Goal: Check status: Check status

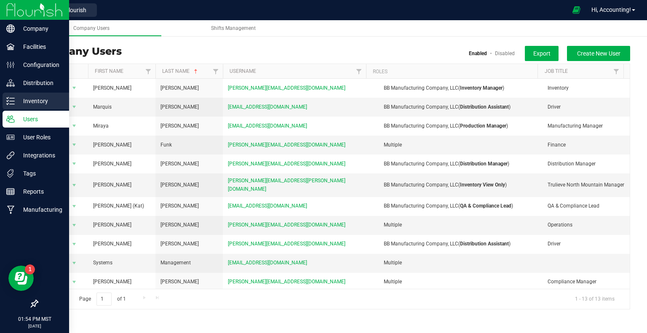
click at [11, 101] on icon at bounding box center [10, 101] width 8 height 8
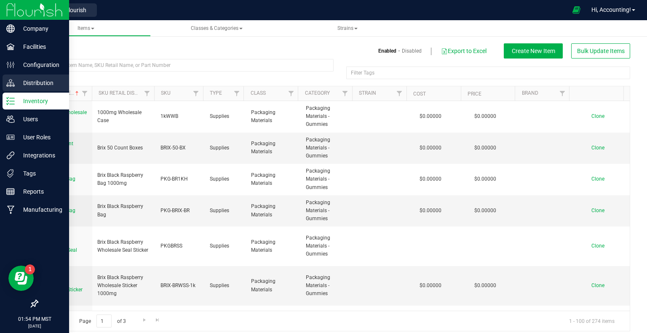
click at [12, 75] on div "Distribution" at bounding box center [36, 83] width 67 height 17
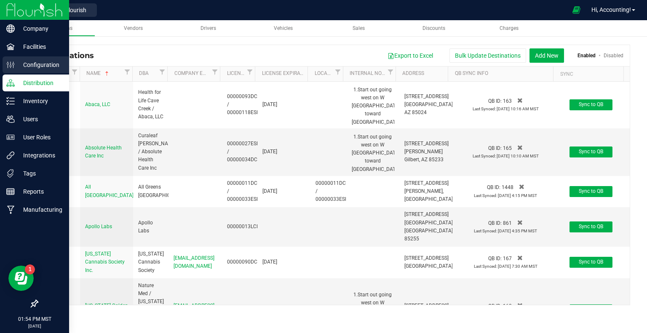
click at [16, 58] on div "Configuration" at bounding box center [36, 64] width 67 height 17
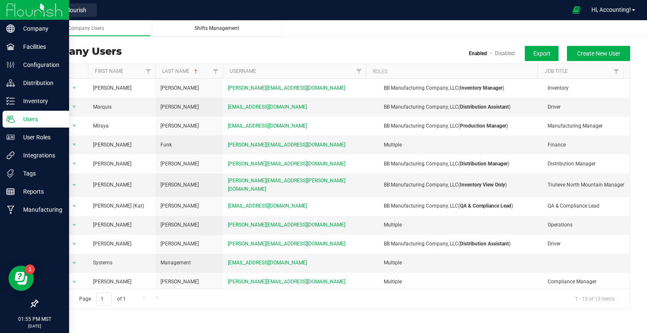
click at [251, 30] on div "Shifts Management" at bounding box center [216, 28] width 117 height 7
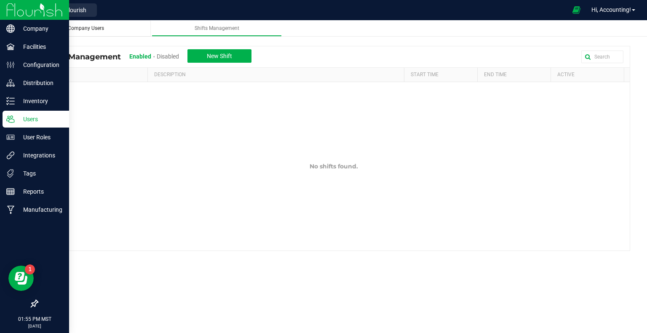
click at [82, 29] on span "Company Users" at bounding box center [86, 28] width 36 height 6
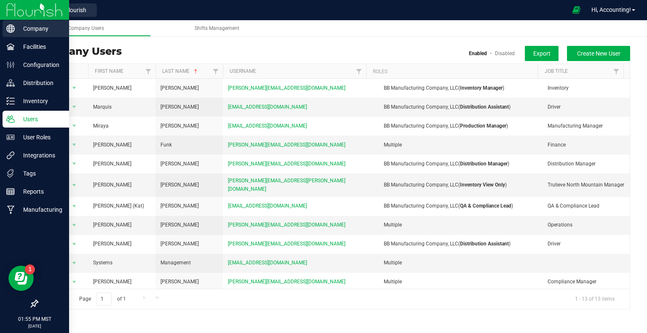
click at [28, 29] on p "Company" at bounding box center [40, 29] width 51 height 10
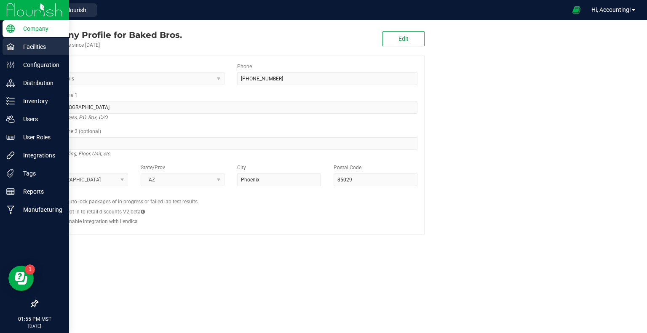
click at [22, 48] on p "Facilities" at bounding box center [40, 47] width 51 height 10
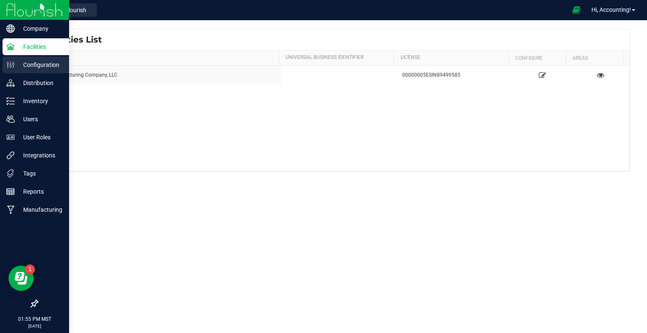
click at [20, 66] on p "Configuration" at bounding box center [40, 65] width 51 height 10
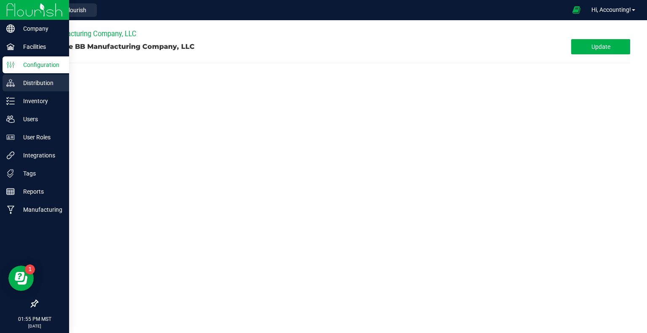
click at [23, 87] on p "Distribution" at bounding box center [40, 83] width 51 height 10
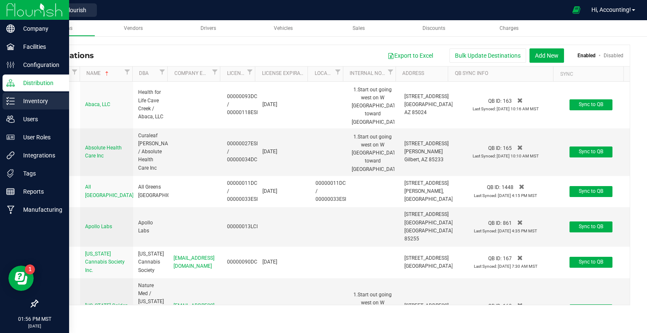
click at [13, 104] on line at bounding box center [12, 104] width 5 height 0
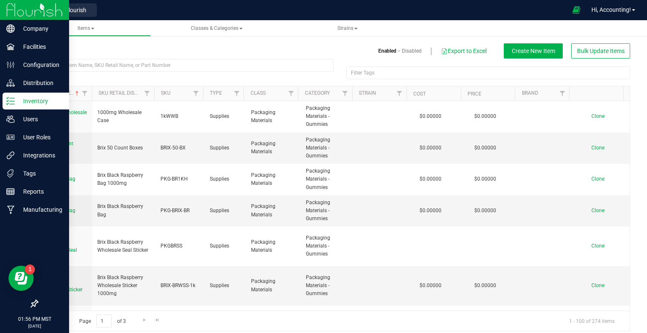
click at [20, 93] on div "Inventory" at bounding box center [36, 101] width 67 height 17
click at [26, 80] on p "Distribution" at bounding box center [40, 83] width 51 height 10
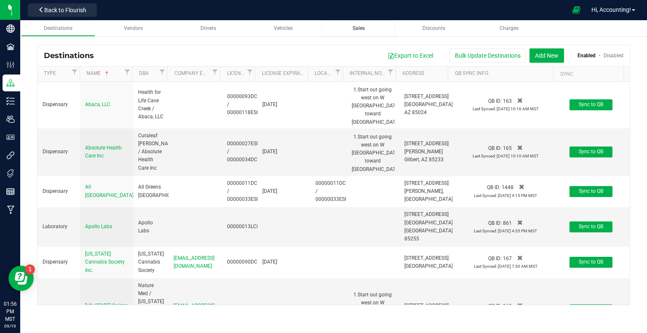
click at [366, 25] on div "Sales" at bounding box center [358, 28] width 61 height 7
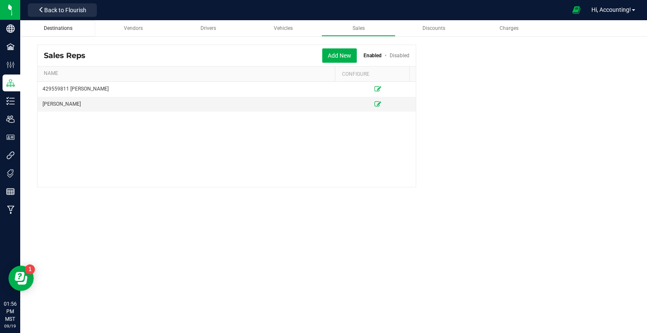
click at [48, 28] on span "Destinations" at bounding box center [58, 28] width 29 height 6
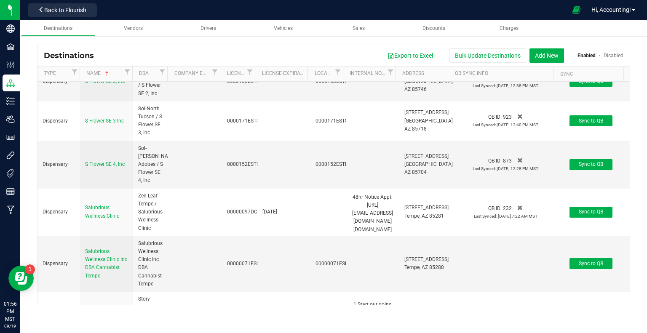
scroll to position [4801, 0]
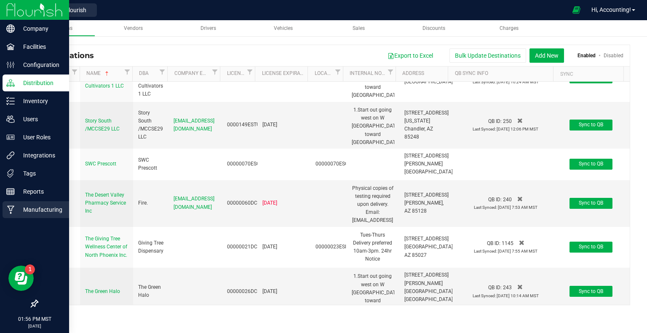
click at [24, 204] on div "Manufacturing" at bounding box center [36, 209] width 67 height 17
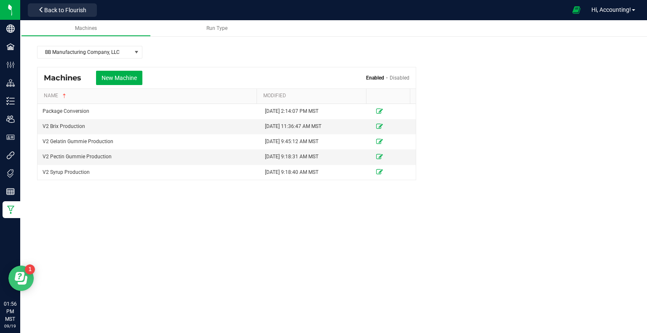
click at [17, 277] on icon "Open Resource Center" at bounding box center [20, 276] width 10 height 9
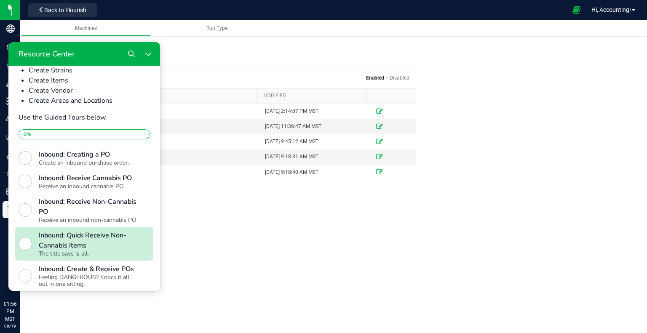
scroll to position [366, 0]
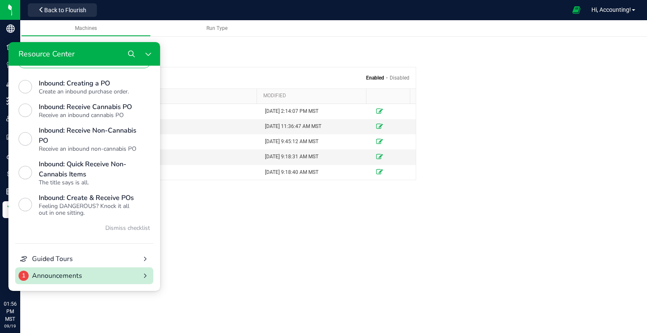
click at [92, 272] on div "Announcements" at bounding box center [84, 276] width 104 height 10
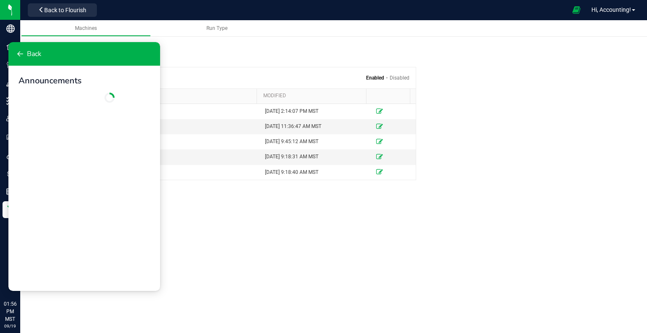
scroll to position [0, 0]
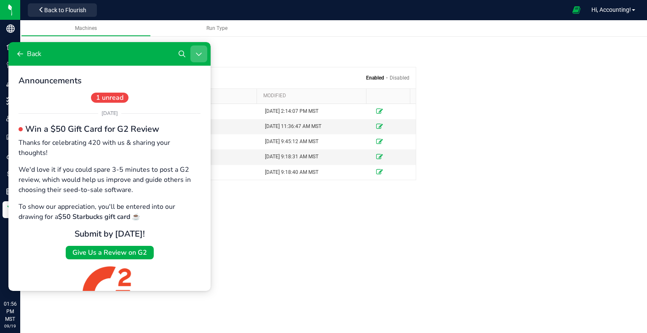
click at [204, 59] on button "Close Resource Center" at bounding box center [198, 53] width 17 height 17
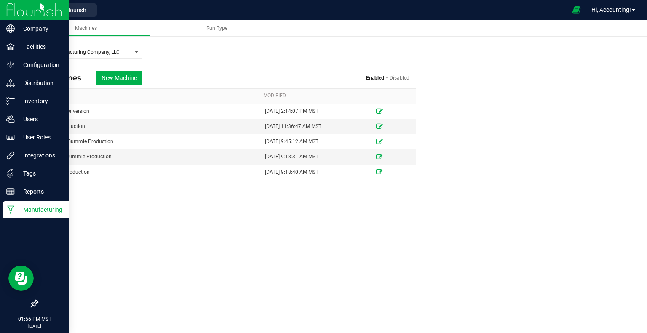
click at [19, 9] on img at bounding box center [34, 10] width 56 height 20
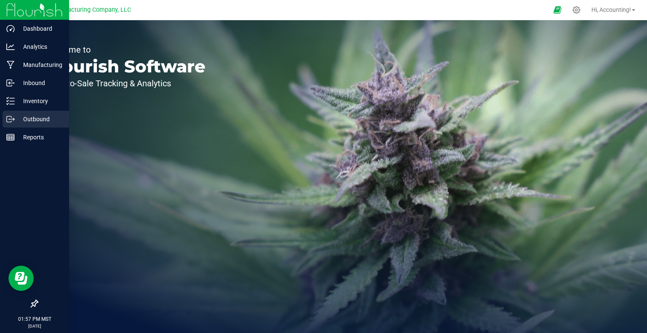
click at [27, 111] on div "Outbound" at bounding box center [36, 119] width 67 height 17
click at [31, 121] on p "Outbound" at bounding box center [40, 119] width 51 height 10
click at [37, 117] on p "Outbound" at bounding box center [40, 119] width 51 height 10
click at [8, 121] on icon at bounding box center [10, 119] width 8 height 8
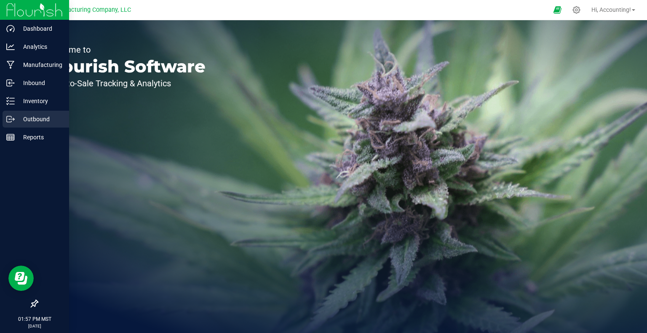
click at [16, 114] on p "Outbound" at bounding box center [40, 119] width 51 height 10
click at [35, 116] on p "Outbound" at bounding box center [40, 119] width 51 height 10
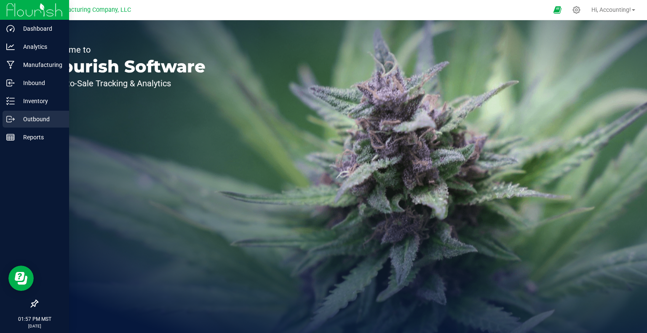
click at [35, 116] on p "Outbound" at bounding box center [40, 119] width 51 height 10
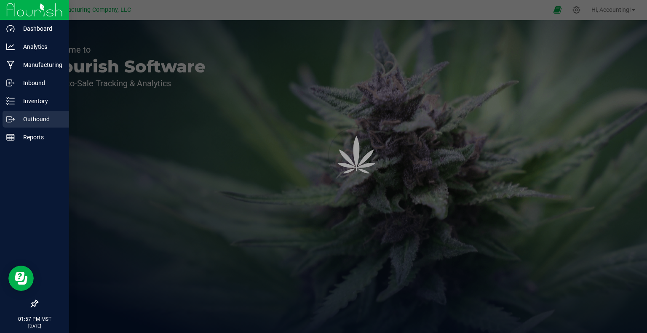
click at [35, 116] on p "Outbound" at bounding box center [40, 119] width 51 height 10
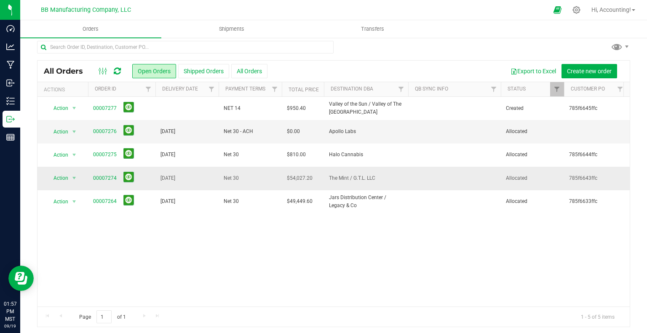
scroll to position [7, 0]
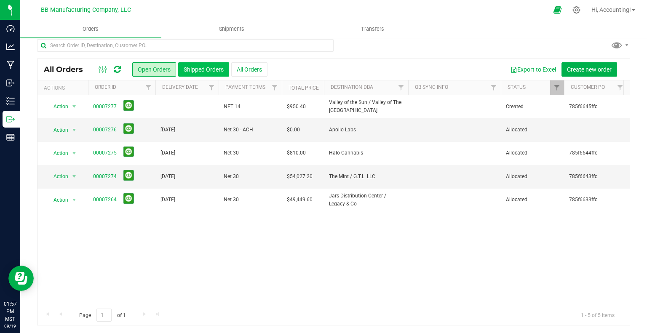
click at [215, 64] on button "Shipped Orders" at bounding box center [203, 69] width 51 height 14
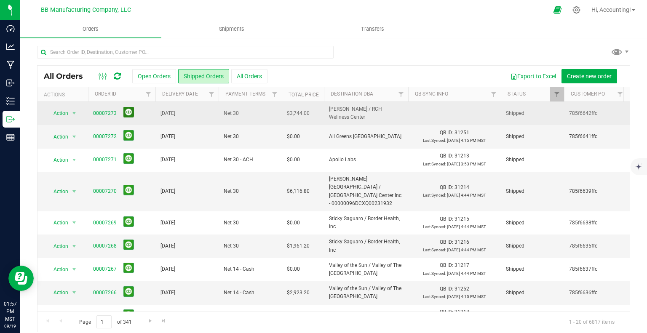
click at [131, 116] on button at bounding box center [128, 112] width 11 height 11
